Goal: Find specific page/section: Find specific page/section

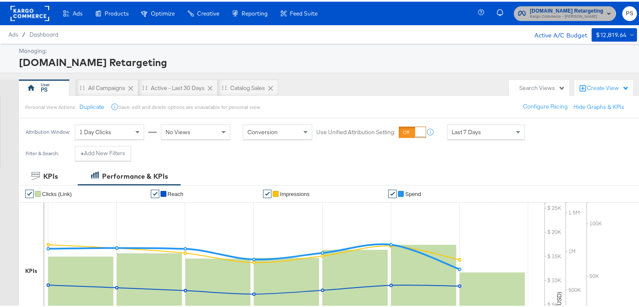
click at [530, 14] on span "Kargo Commerce - Priya Shinde" at bounding box center [567, 15] width 74 height 7
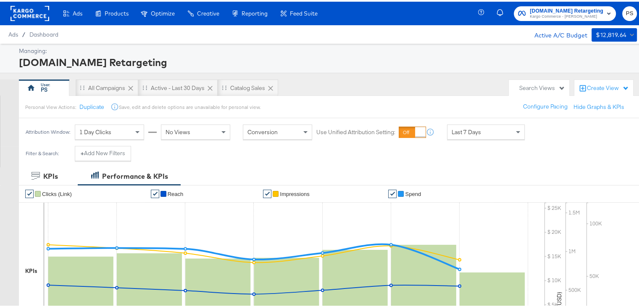
click at [27, 14] on rect at bounding box center [30, 11] width 39 height 15
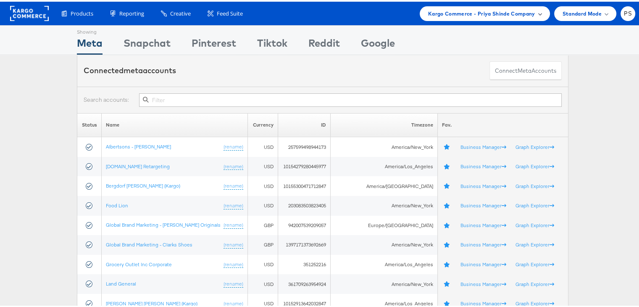
click at [476, 15] on span "Kargo Commerce - Priya Shinde Company" at bounding box center [481, 12] width 107 height 9
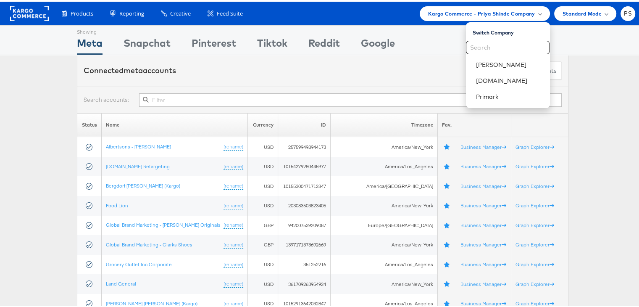
click at [20, 128] on div "Status Name Currency ID Timezone Fav. Albertsons - [PERSON_NAME] (rename) USD 2…" at bounding box center [322, 280] width 645 height 338
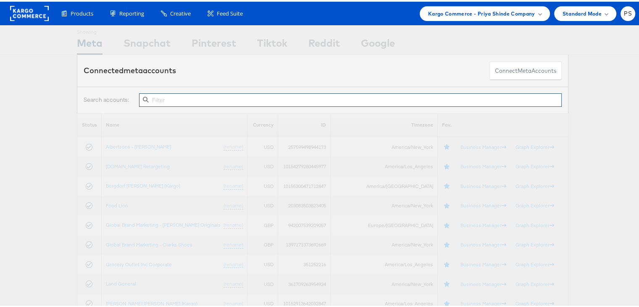
paste input "1805005506194464"
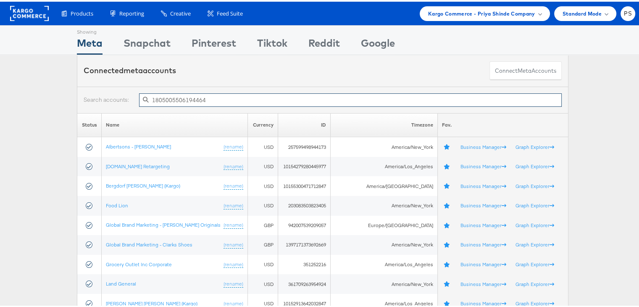
click at [250, 103] on input "1805005506194464" at bounding box center [350, 98] width 423 height 13
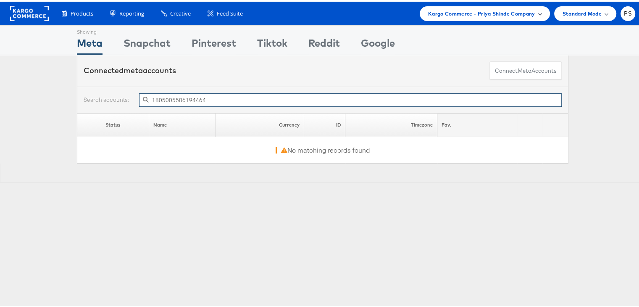
type input "1805005506194464"
click at [454, 8] on span "Kargo Commerce - Priya Shinde Company" at bounding box center [481, 12] width 107 height 9
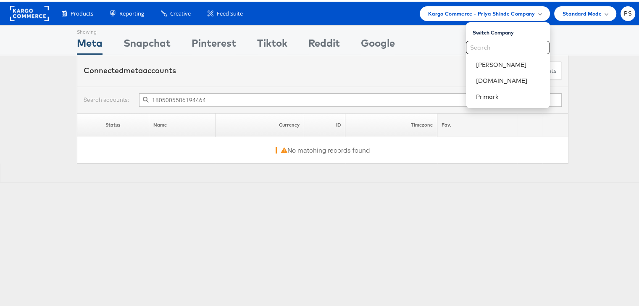
click at [391, 197] on div "Showing Meta Showing Snapchat Showing Pinterest Showing Tiktok Showing Reddit S…" at bounding box center [322, 234] width 645 height 420
